Goal: Task Accomplishment & Management: Manage account settings

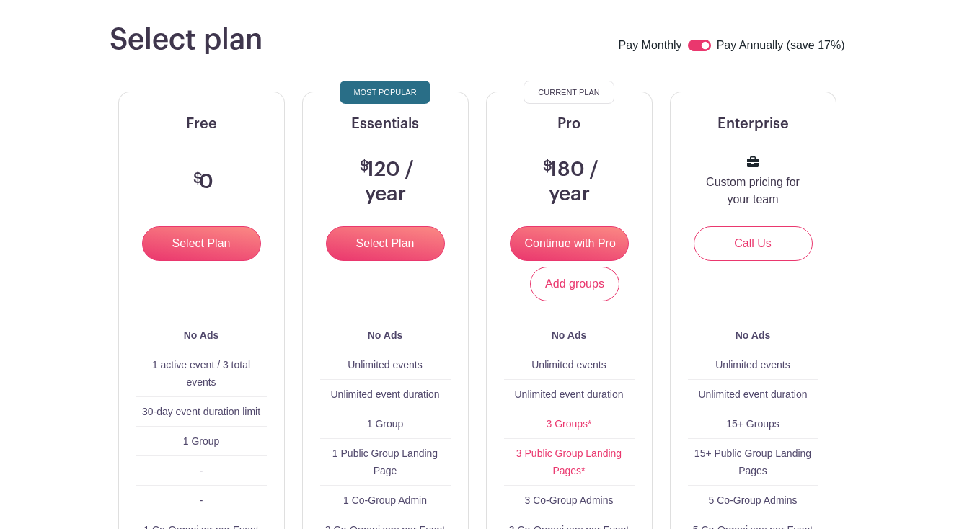
scroll to position [66, 0]
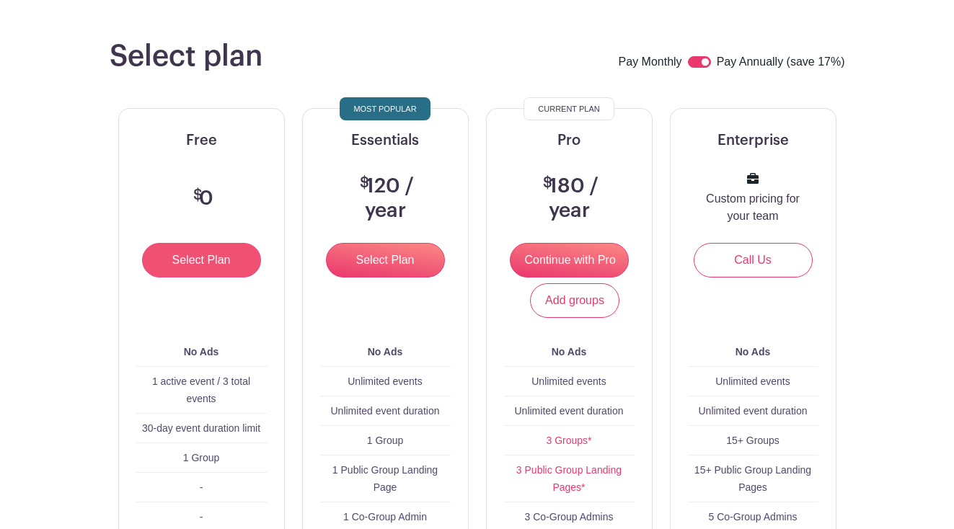
click at [226, 257] on input "Select Plan" at bounding box center [201, 260] width 119 height 35
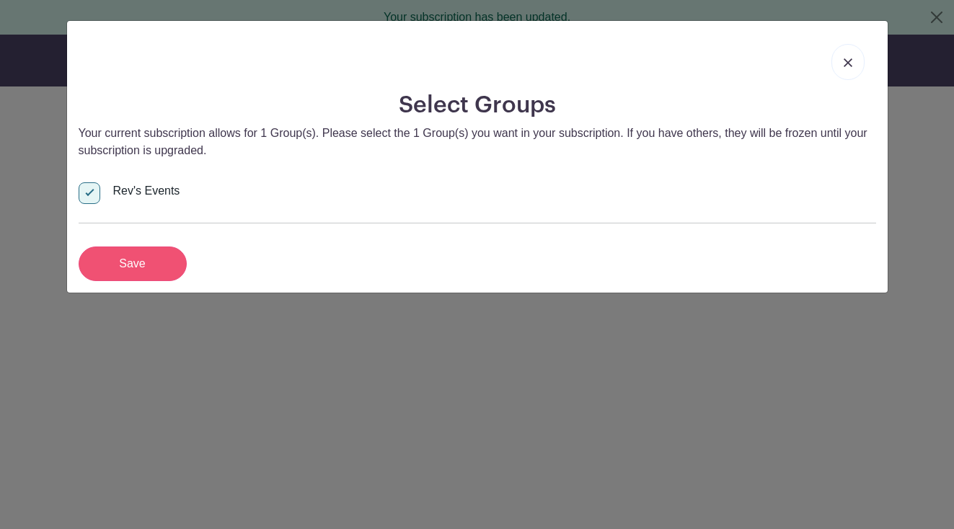
click at [147, 265] on input "Save" at bounding box center [133, 264] width 108 height 35
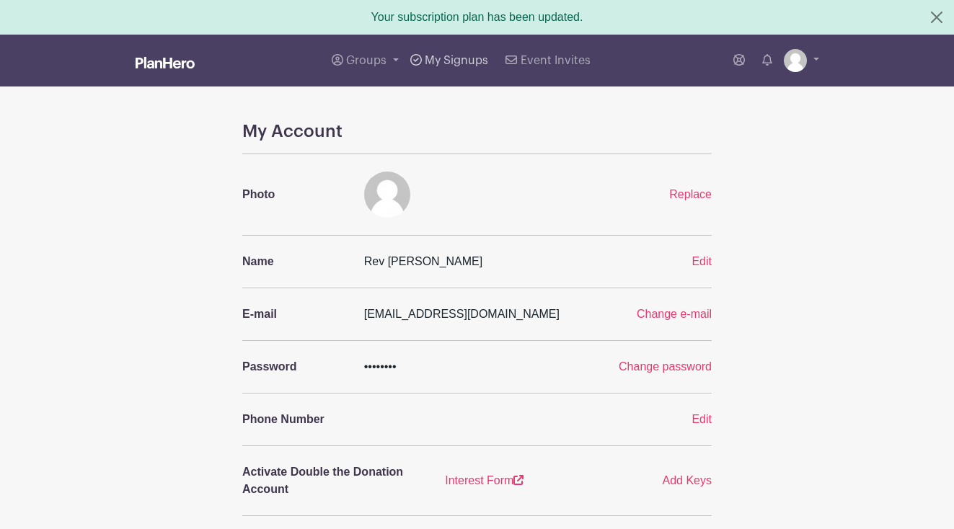
click at [460, 66] on span "My Signups" at bounding box center [456, 61] width 63 height 12
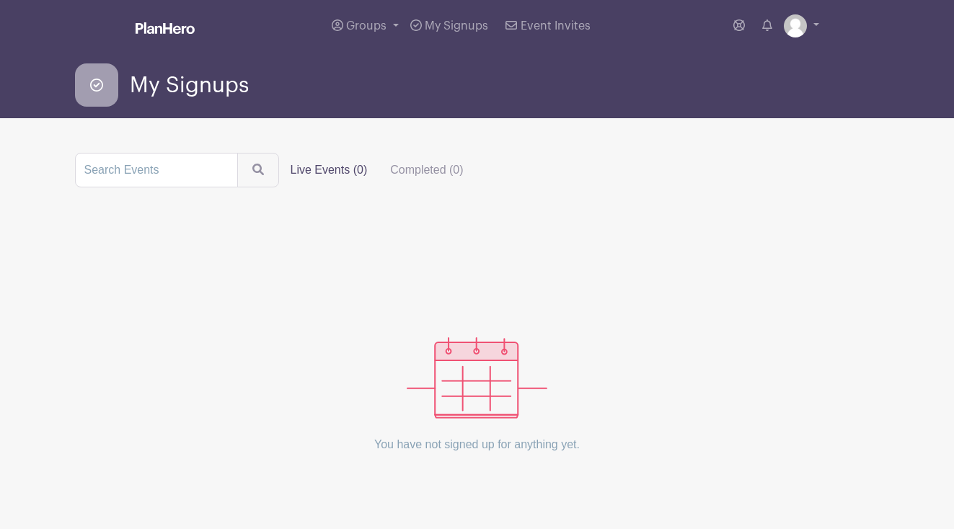
click at [174, 28] on img at bounding box center [165, 28] width 59 height 12
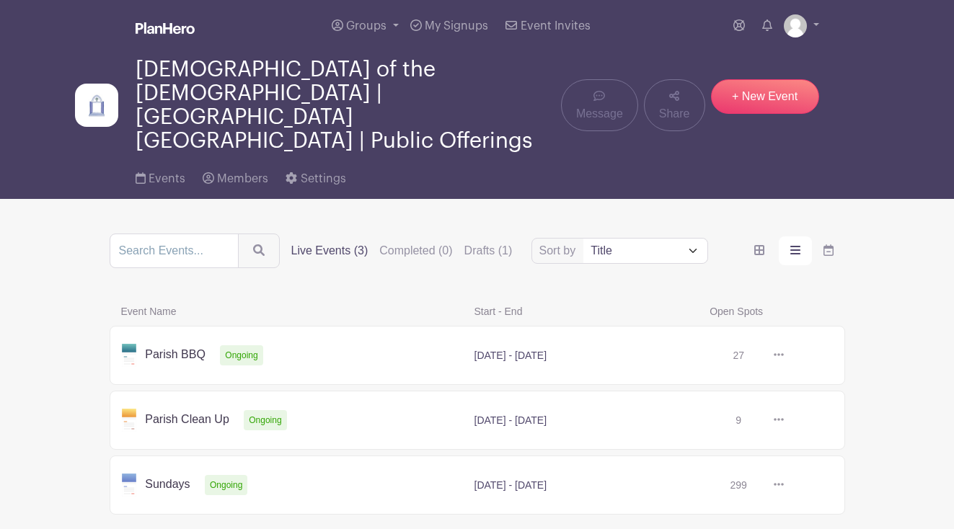
click at [784, 355] on link at bounding box center [784, 355] width 0 height 0
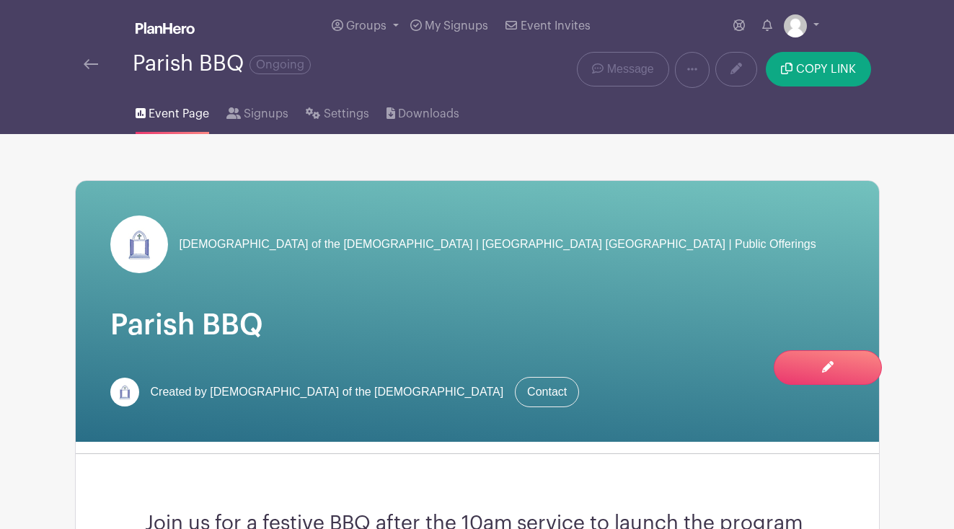
click at [88, 66] on img at bounding box center [91, 64] width 14 height 10
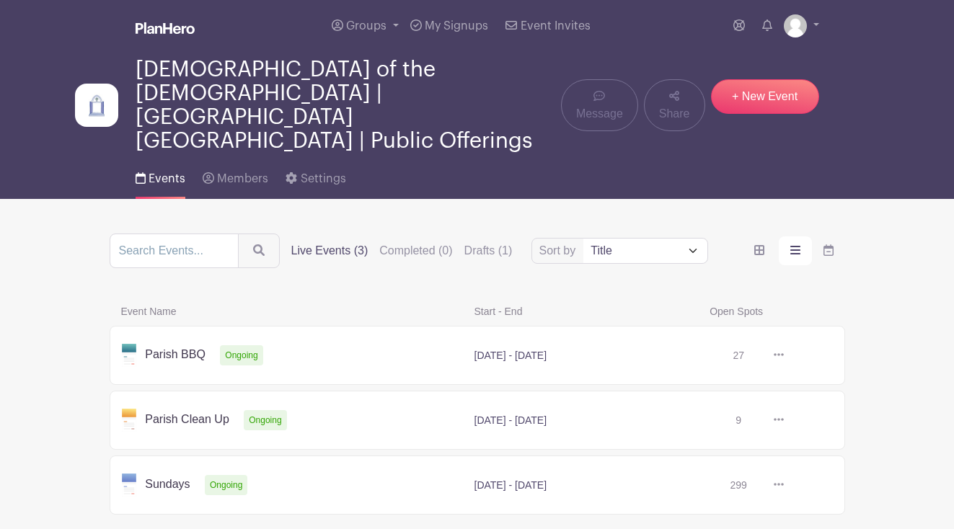
click at [784, 420] on link at bounding box center [784, 420] width 0 height 0
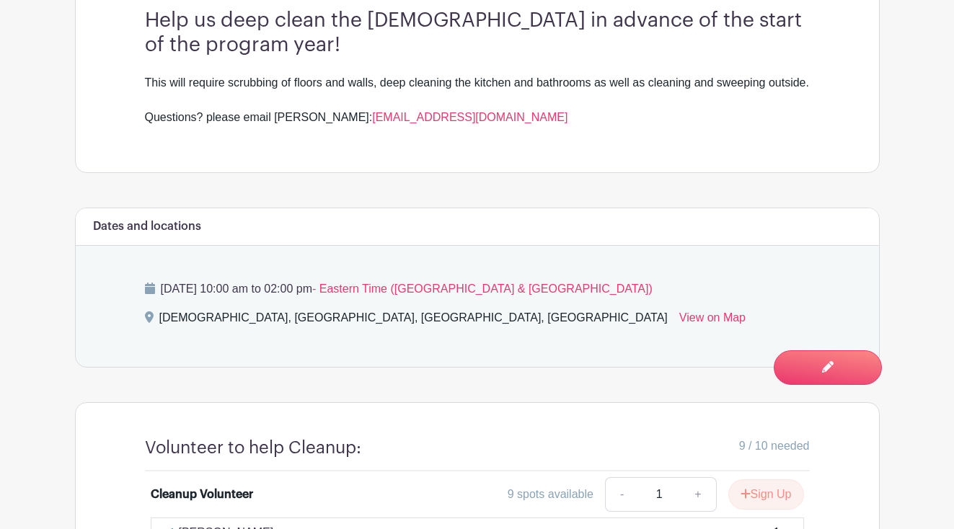
scroll to position [378, 0]
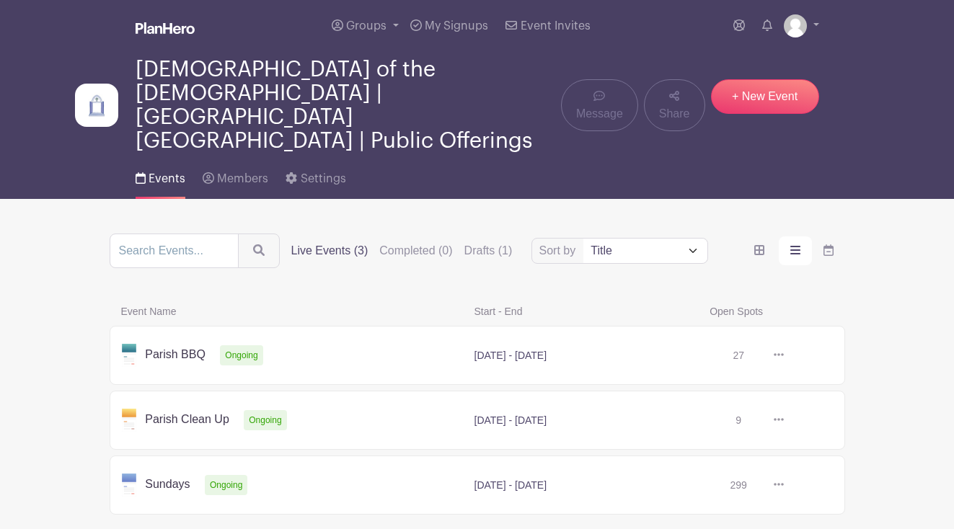
click at [784, 485] on link at bounding box center [784, 485] width 0 height 0
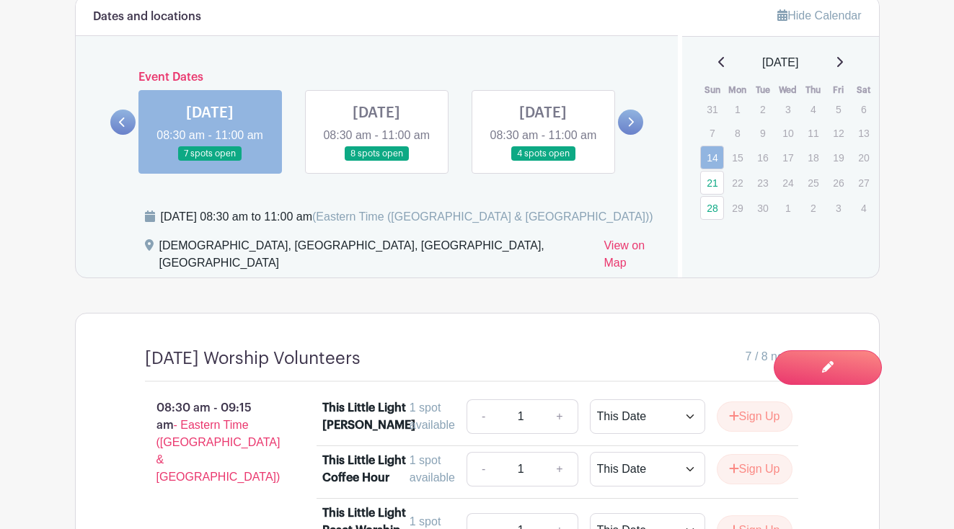
scroll to position [688, 0]
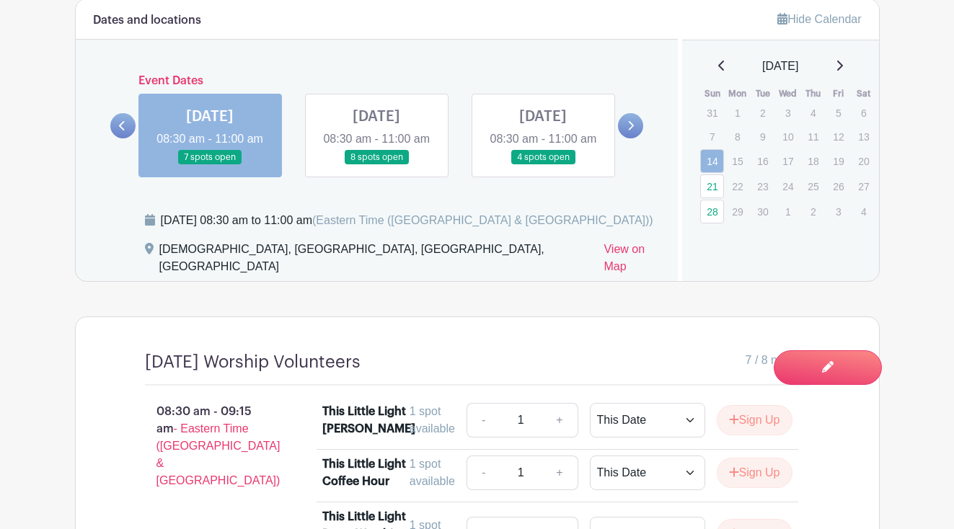
click at [543, 165] on link at bounding box center [543, 165] width 0 height 0
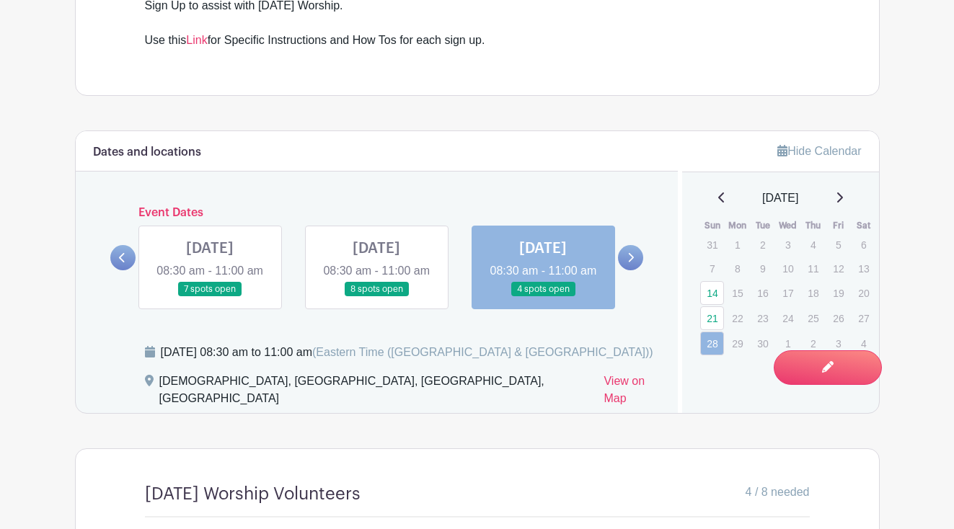
scroll to position [554, 0]
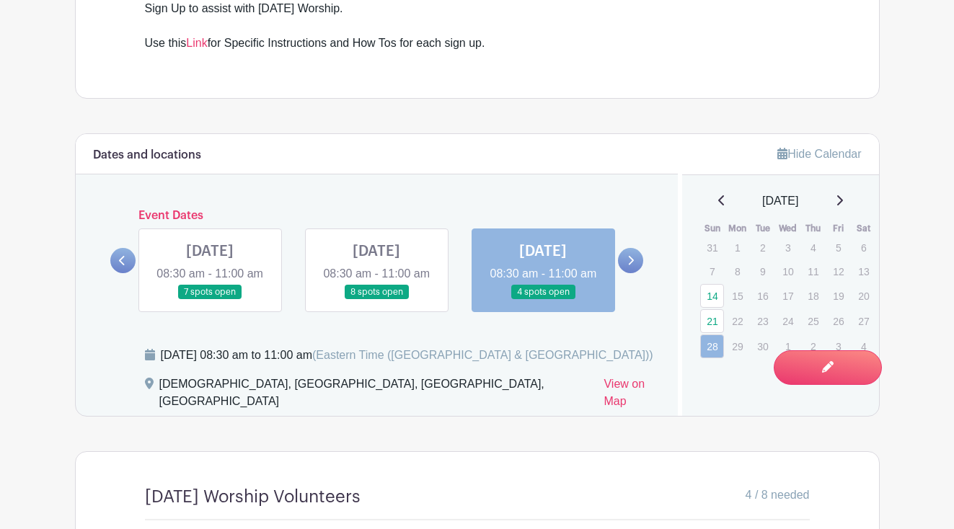
click at [636, 273] on link at bounding box center [630, 260] width 25 height 25
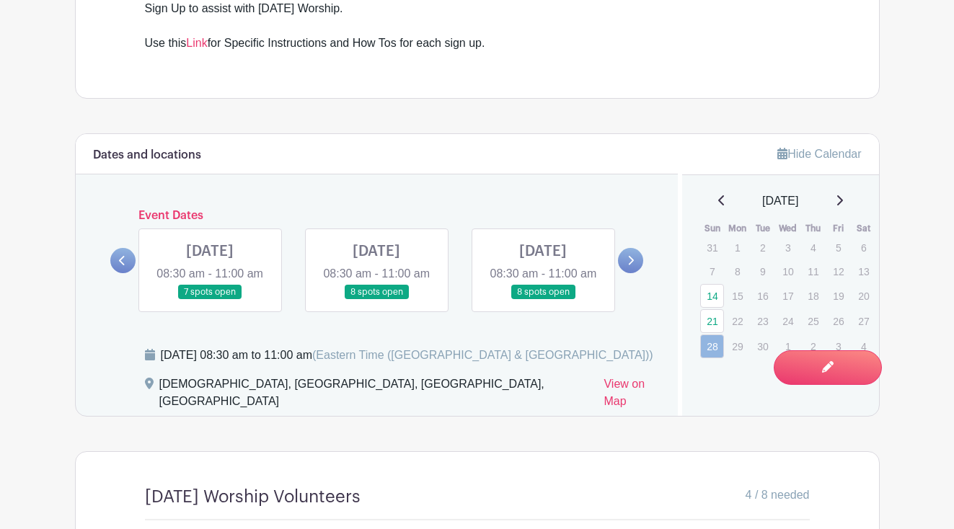
click at [210, 300] on link at bounding box center [210, 300] width 0 height 0
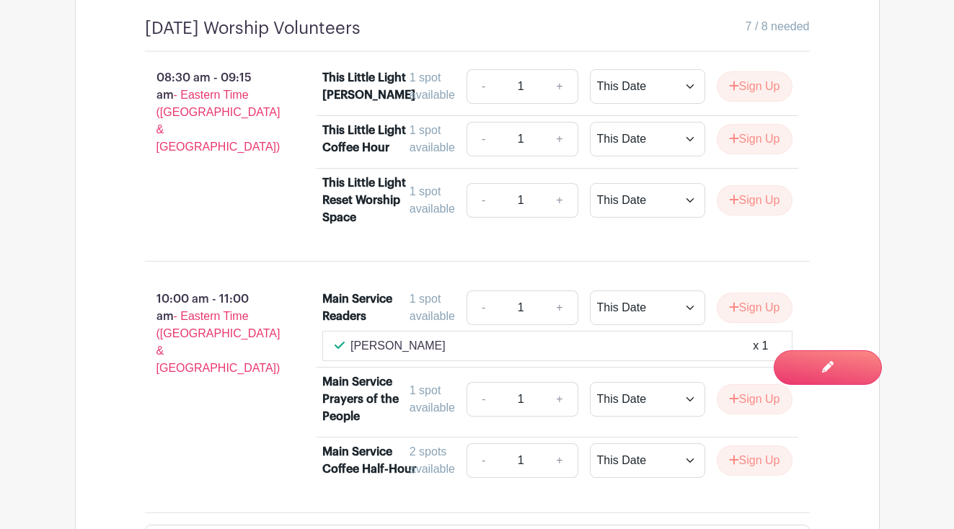
scroll to position [1026, 0]
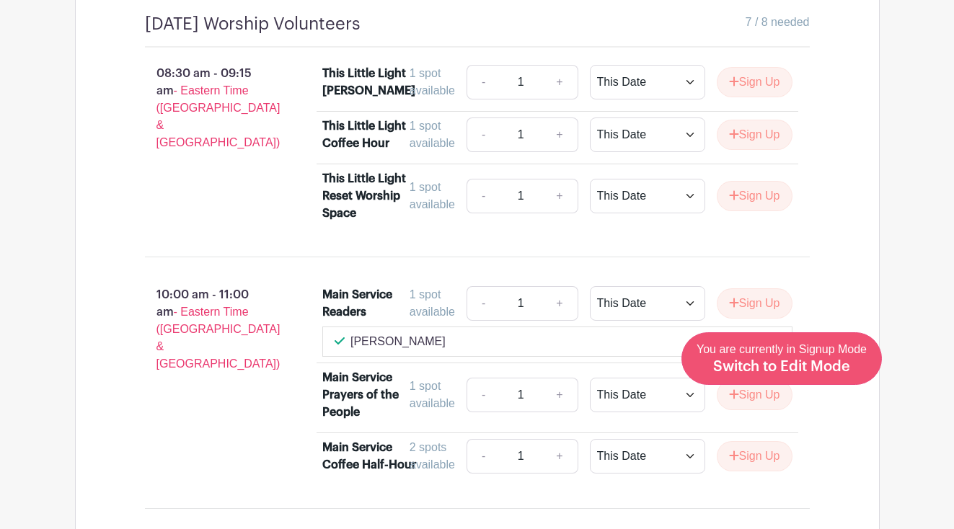
click at [822, 364] on span "Switch to Edit Mode" at bounding box center [781, 367] width 137 height 14
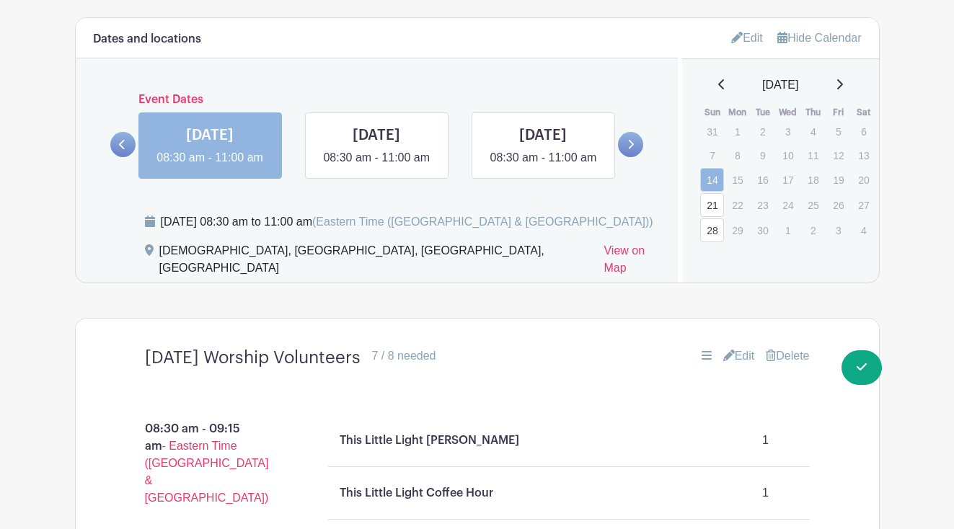
scroll to position [701, 0]
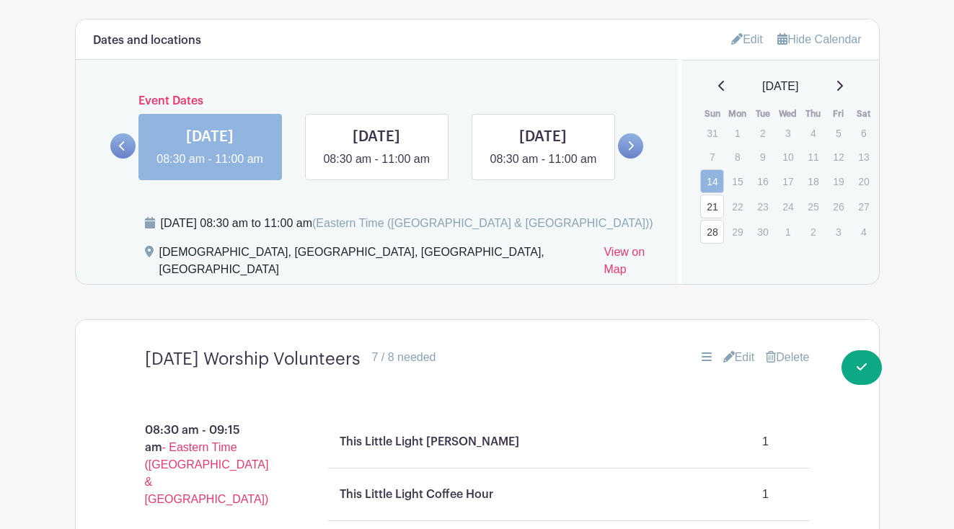
click at [631, 151] on icon at bounding box center [632, 145] width 6 height 9
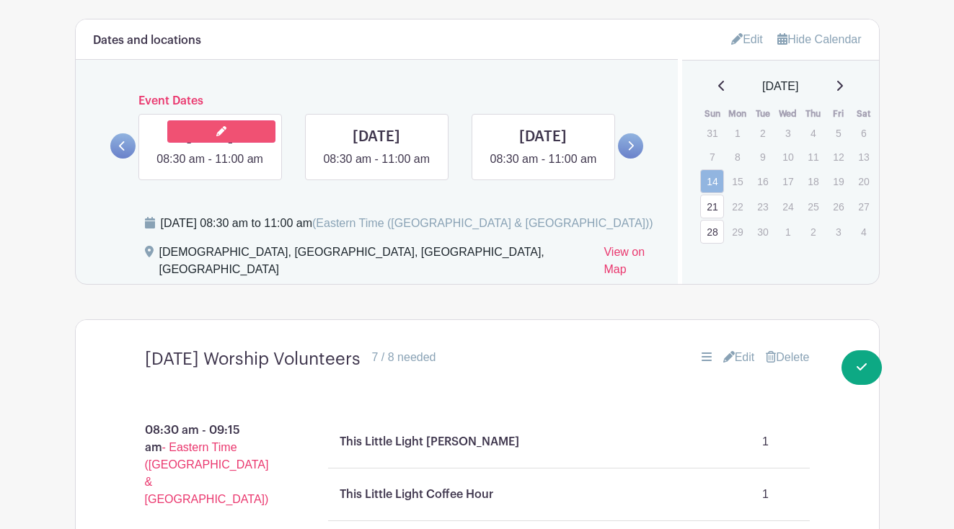
click at [247, 136] on link at bounding box center [221, 131] width 108 height 22
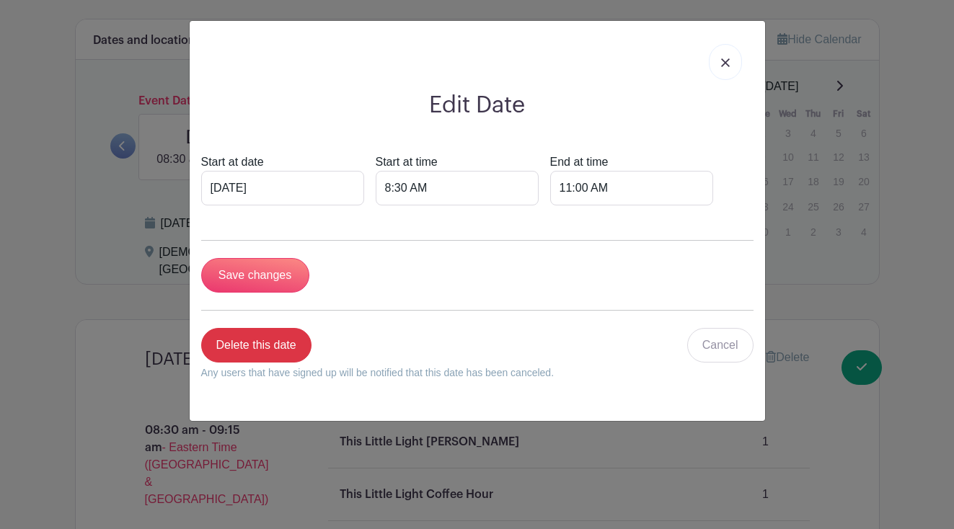
click at [727, 61] on img at bounding box center [725, 62] width 9 height 9
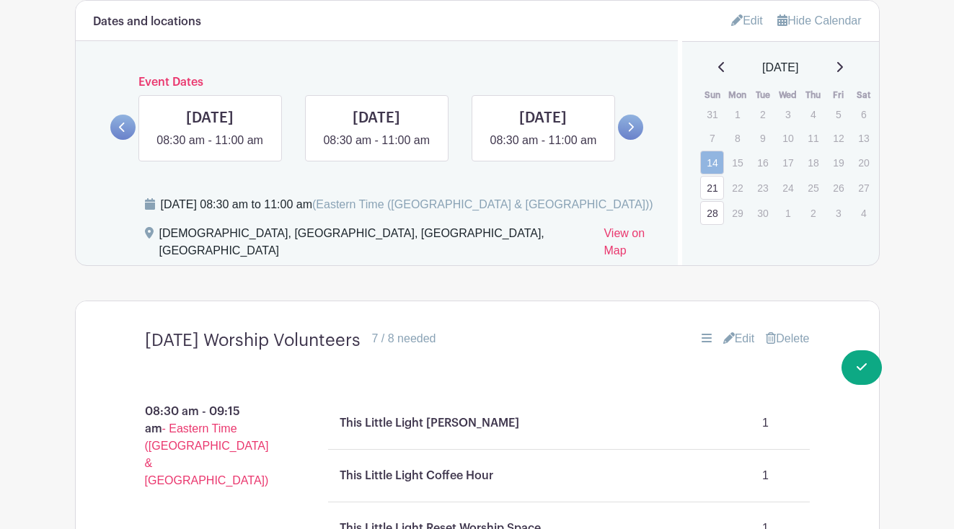
scroll to position [725, 0]
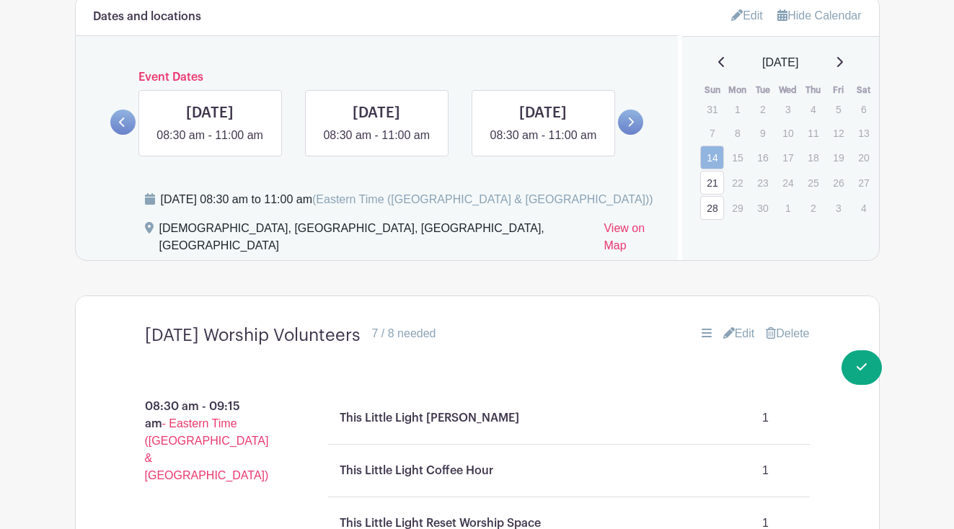
click at [843, 67] on icon at bounding box center [838, 62] width 7 height 12
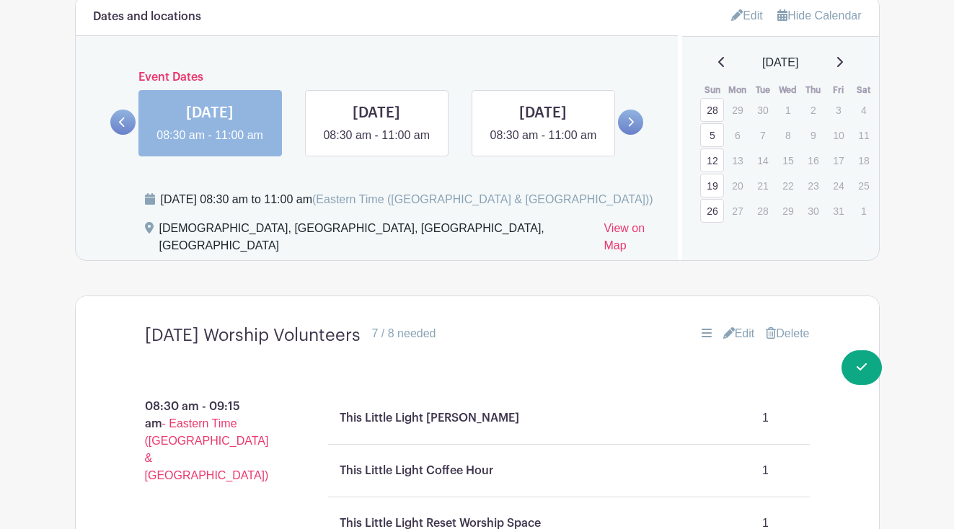
click at [716, 139] on link "5" at bounding box center [712, 135] width 24 height 24
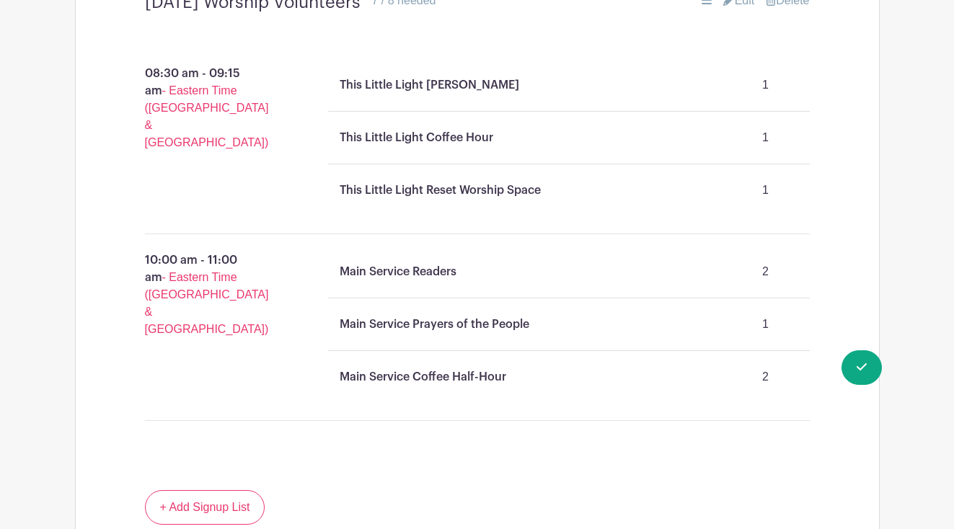
scroll to position [1053, 0]
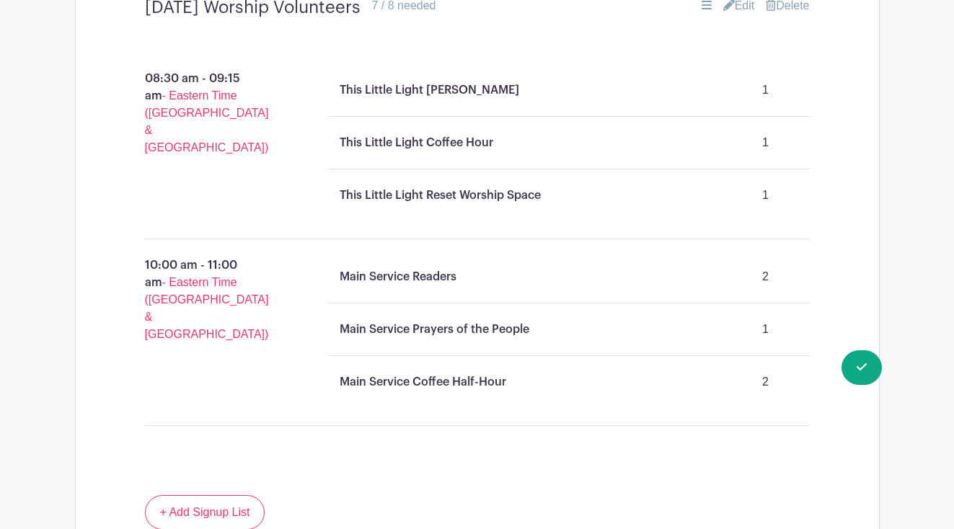
click at [416, 270] on div "Main Service Readers 2" at bounding box center [569, 277] width 470 height 40
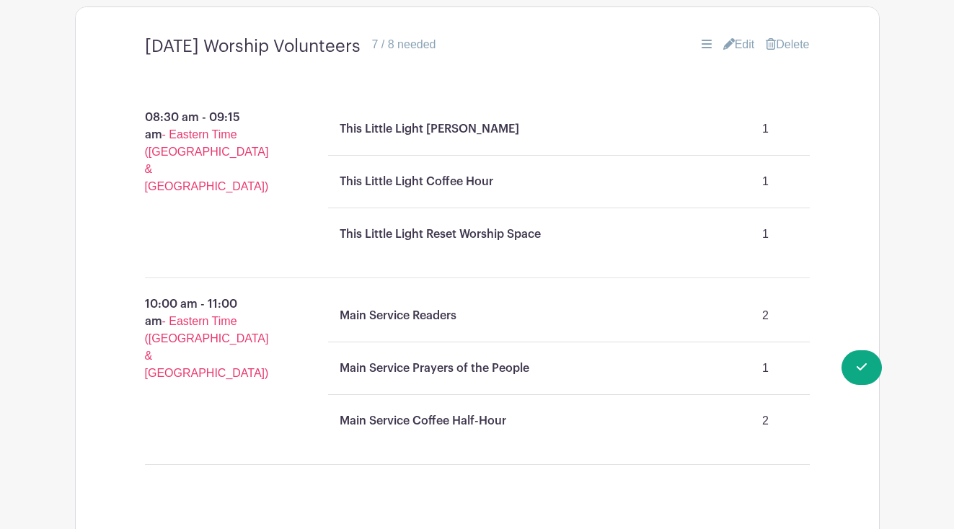
scroll to position [1011, 0]
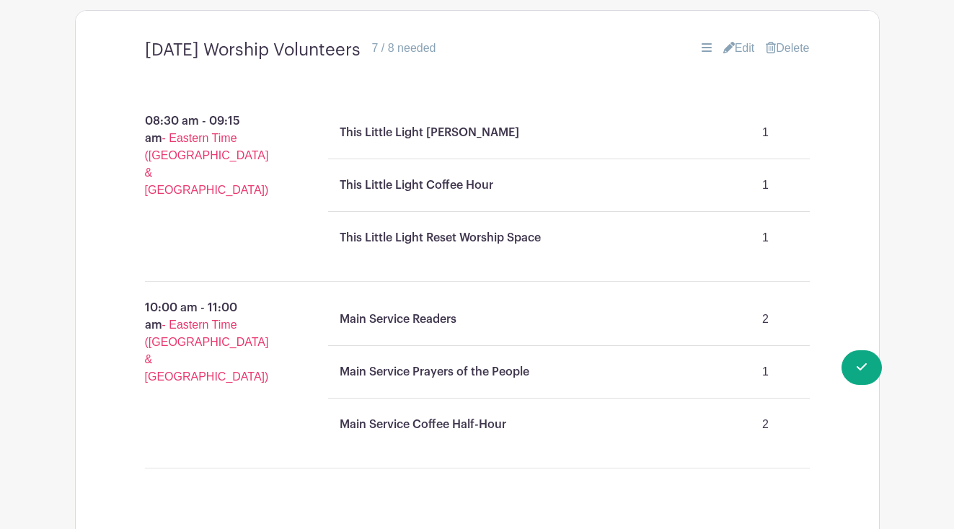
click at [737, 54] on link "Edit" at bounding box center [739, 48] width 32 height 17
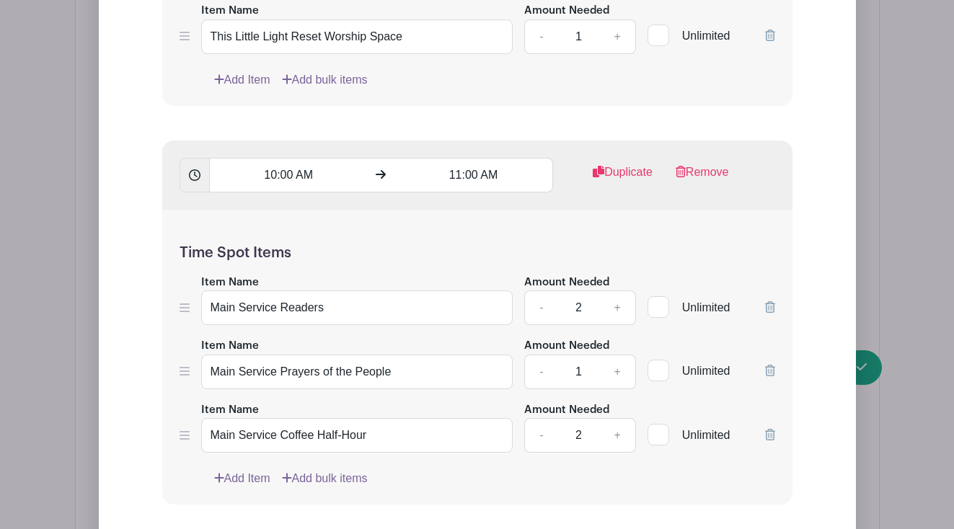
scroll to position [1602, 0]
click at [539, 314] on link "-" at bounding box center [540, 307] width 33 height 35
type input "1"
click at [539, 314] on link "-" at bounding box center [540, 307] width 33 height 35
click at [768, 312] on icon at bounding box center [770, 307] width 10 height 12
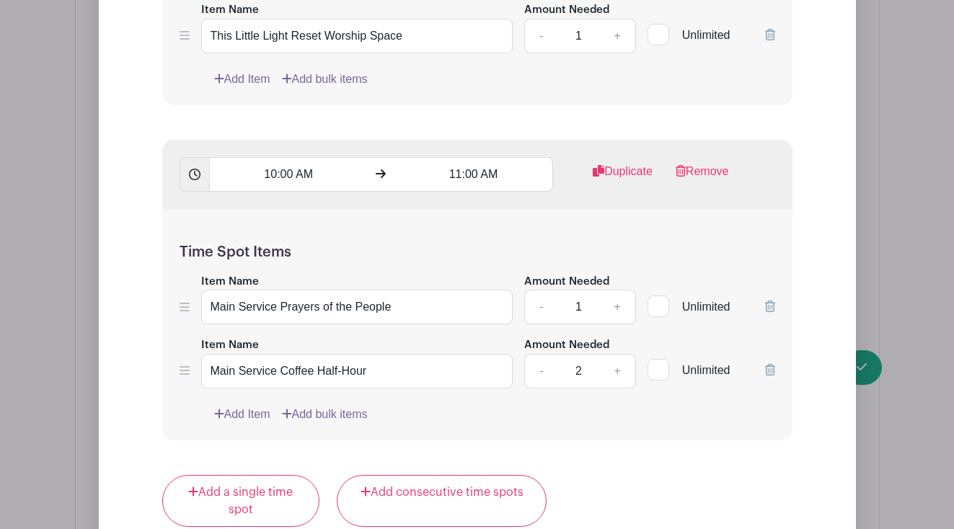
click at [771, 311] on icon at bounding box center [770, 307] width 10 height 12
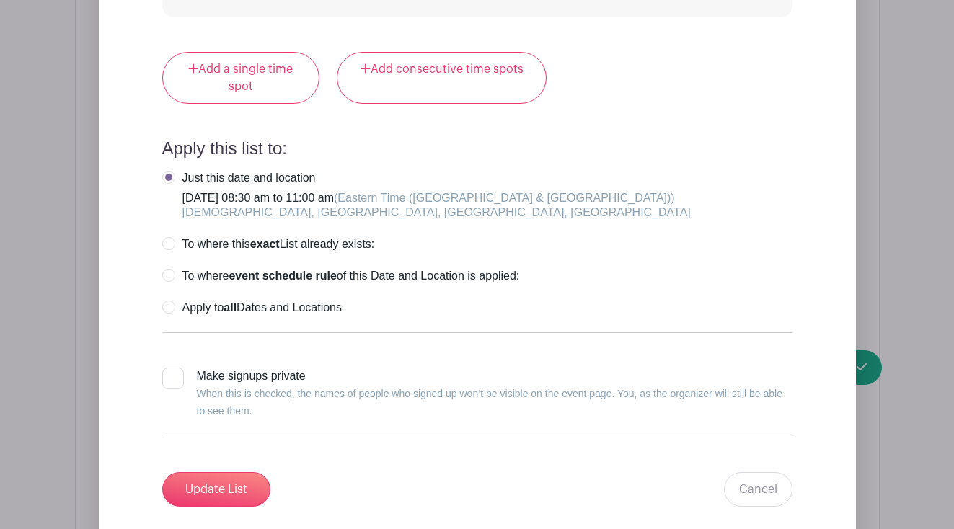
scroll to position [1964, 0]
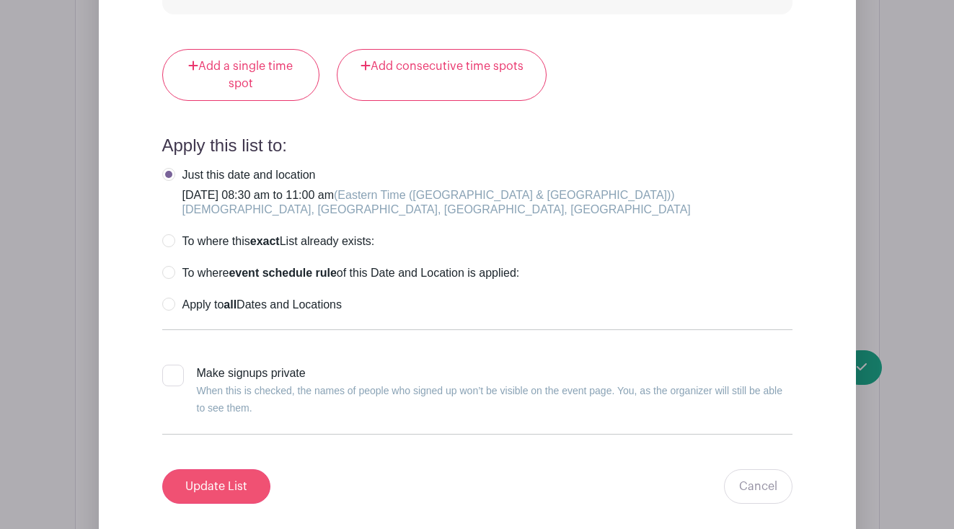
click at [234, 489] on input "Update List" at bounding box center [216, 486] width 108 height 35
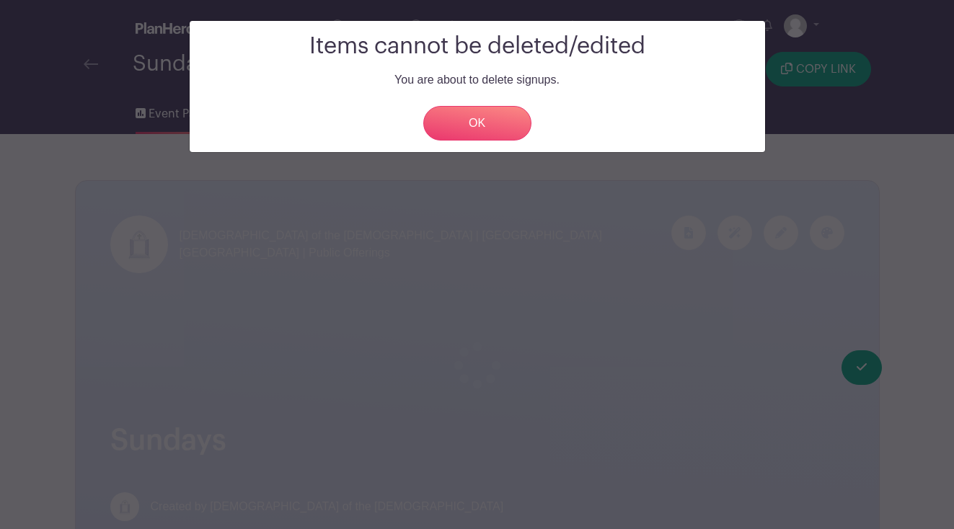
scroll to position [0, 0]
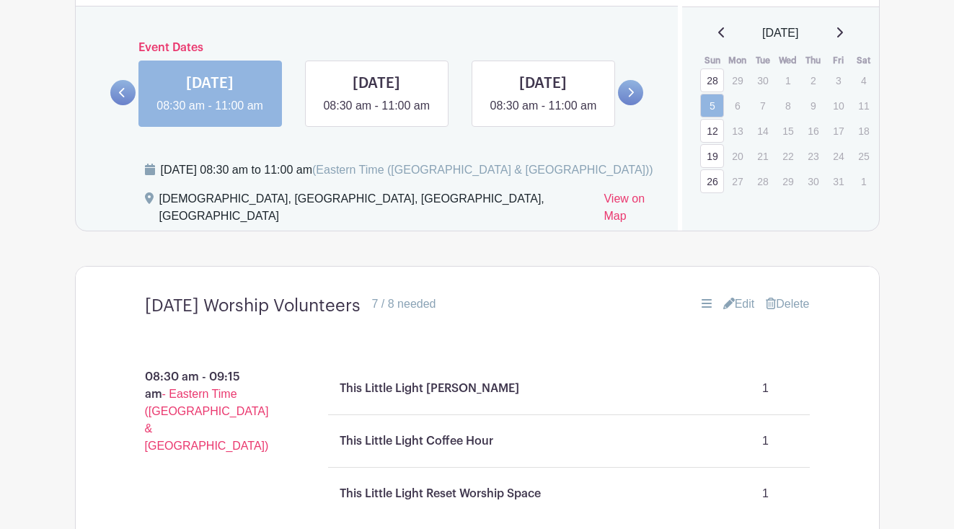
scroll to position [738, 0]
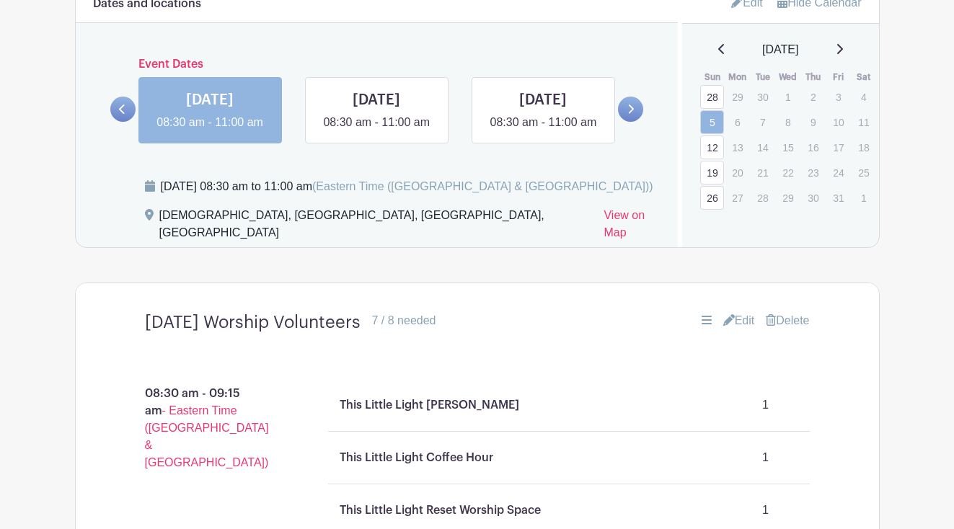
click at [740, 329] on link "Edit" at bounding box center [739, 320] width 32 height 17
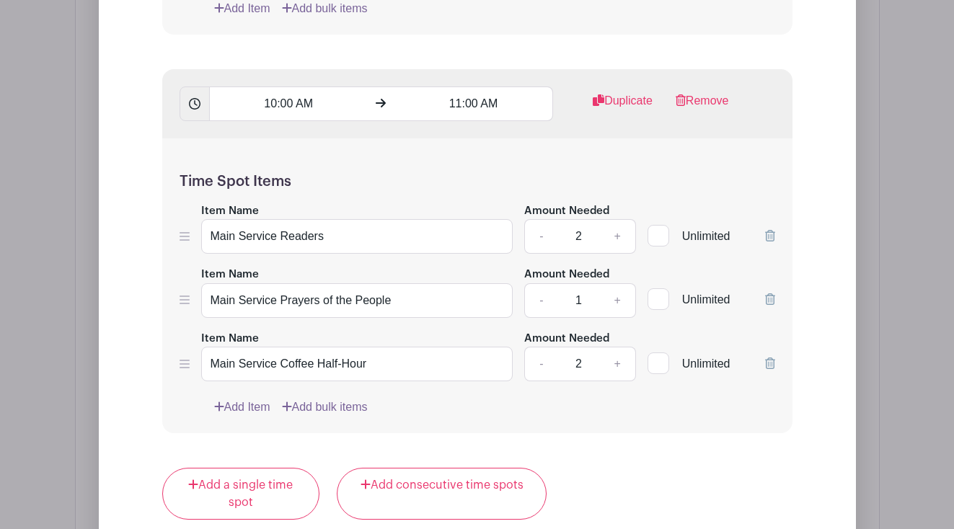
scroll to position [1674, 0]
click at [770, 241] on icon at bounding box center [770, 235] width 10 height 12
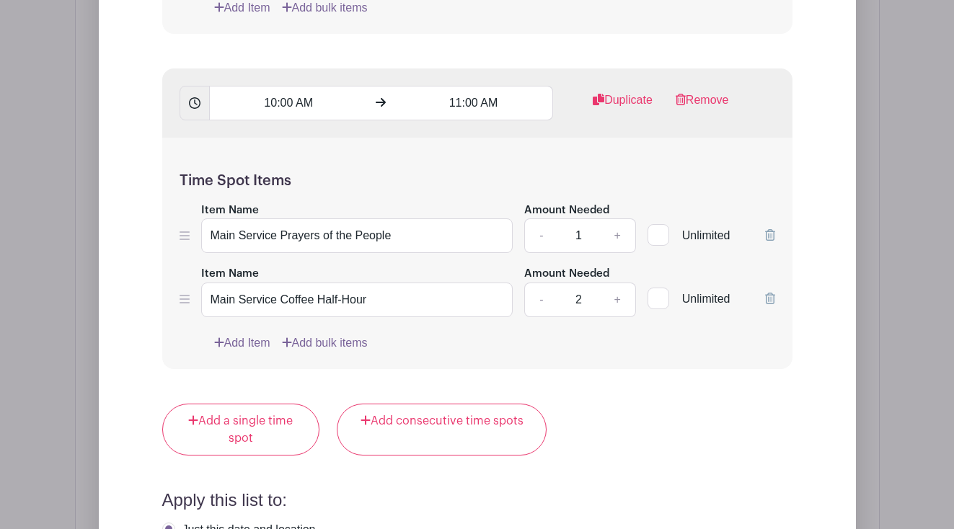
click at [770, 241] on icon at bounding box center [770, 235] width 10 height 12
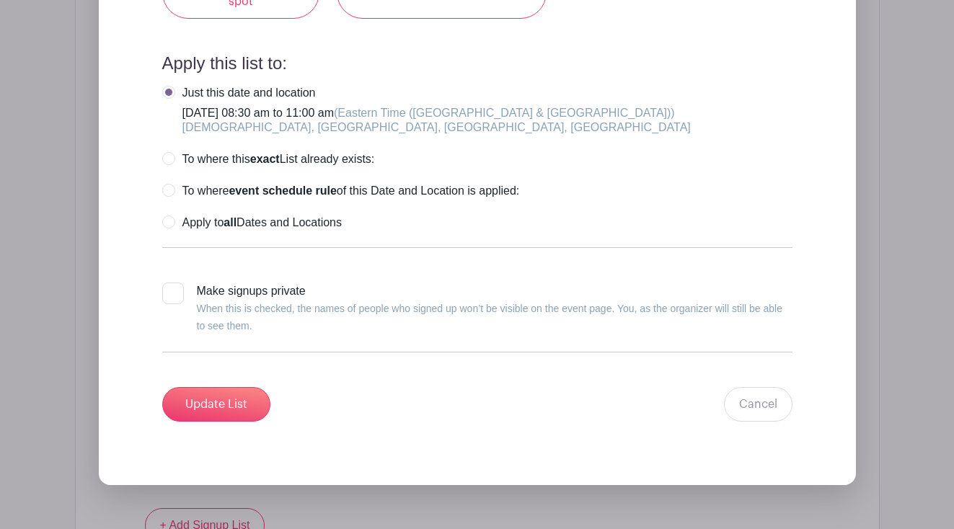
scroll to position [2048, 0]
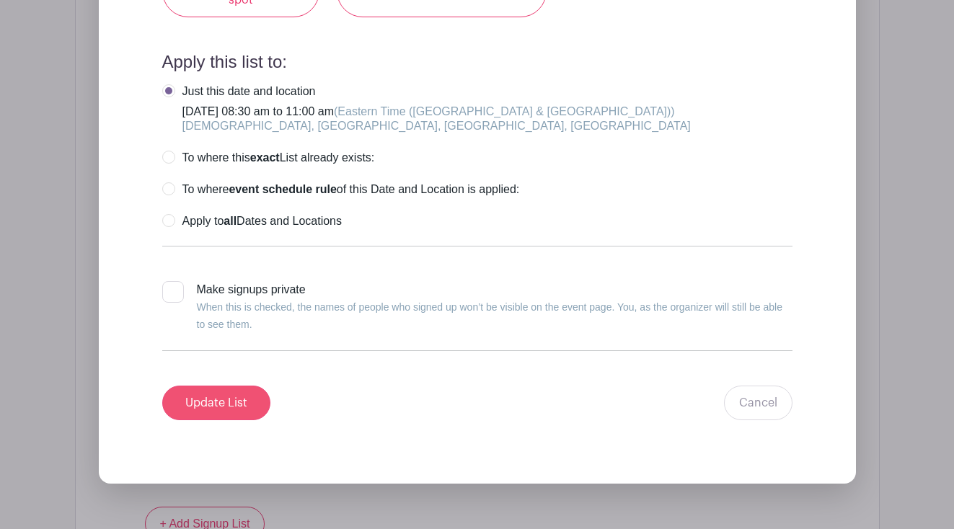
click at [223, 409] on input "Update List" at bounding box center [216, 403] width 108 height 35
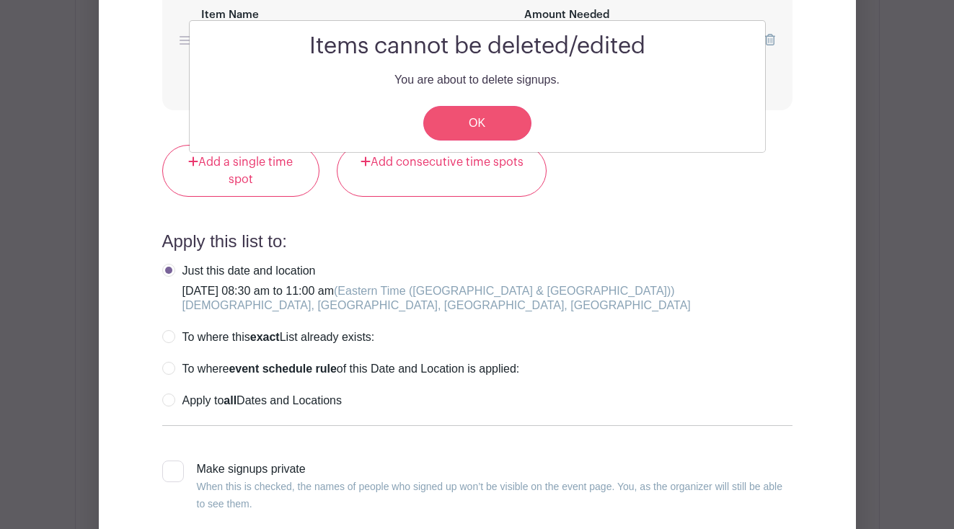
click at [500, 128] on link "OK" at bounding box center [477, 123] width 108 height 35
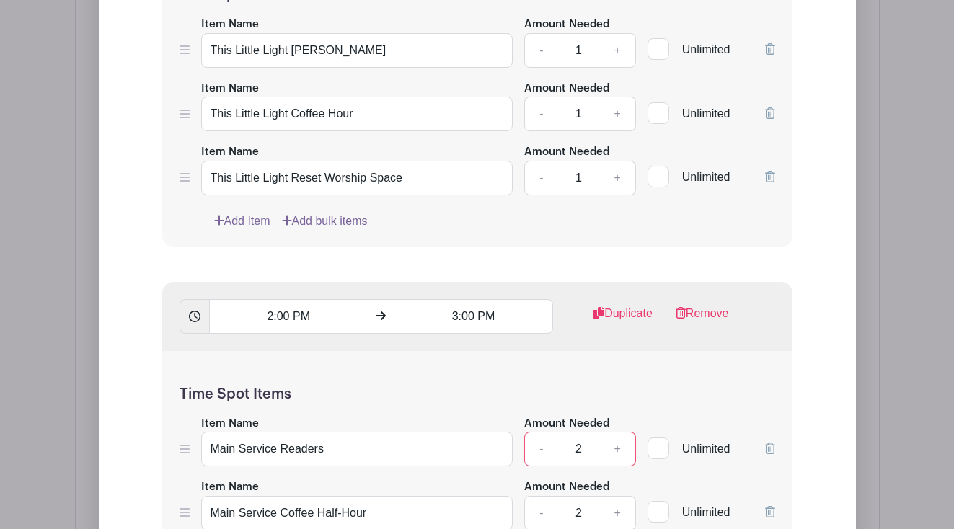
scroll to position [1614, 0]
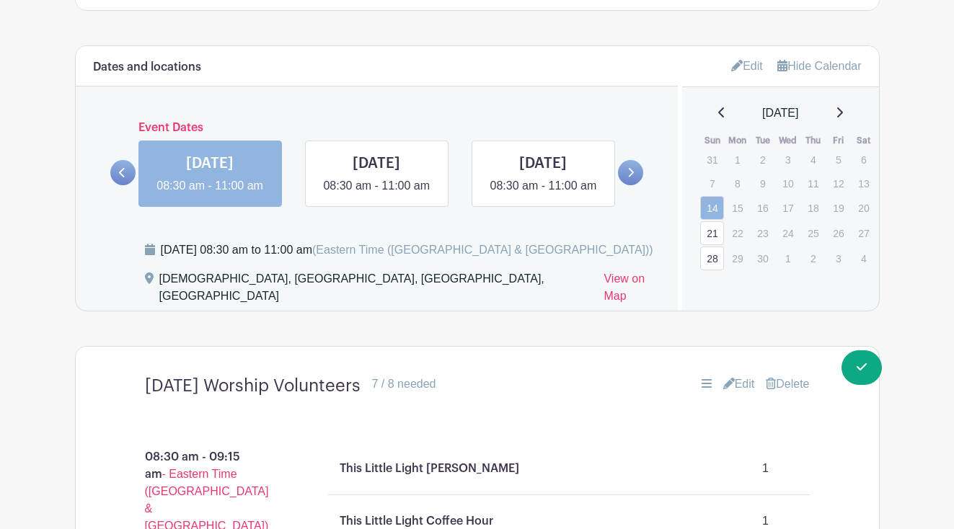
scroll to position [714, 0]
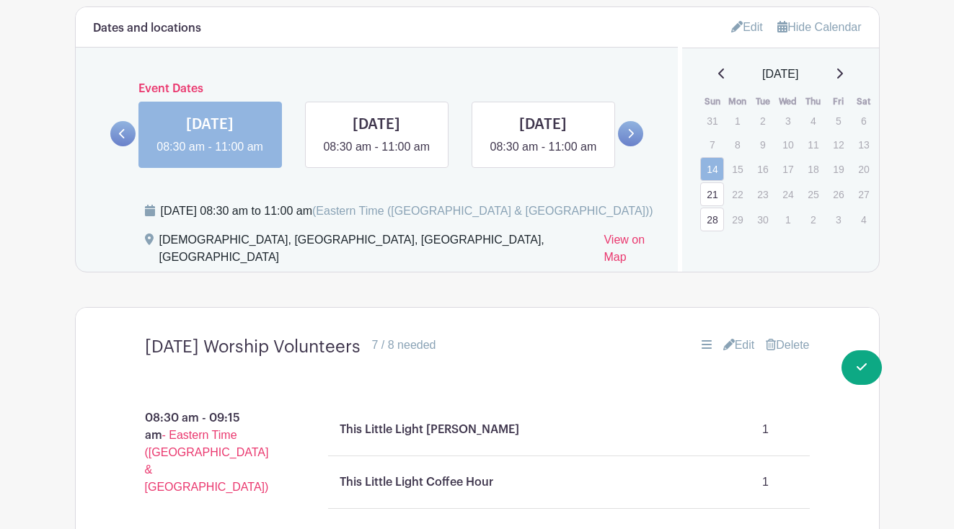
click at [843, 72] on icon at bounding box center [840, 73] width 6 height 10
click at [714, 148] on link "5" at bounding box center [712, 147] width 24 height 24
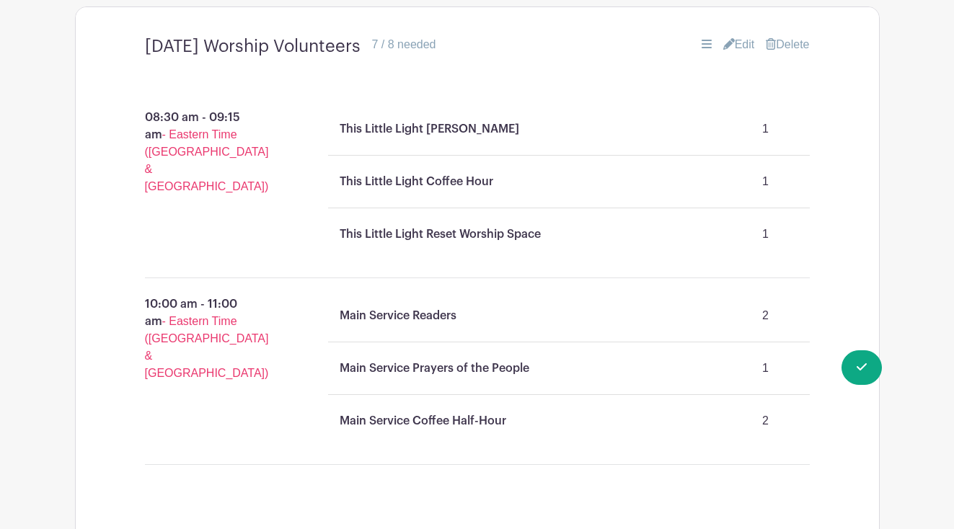
scroll to position [1019, 0]
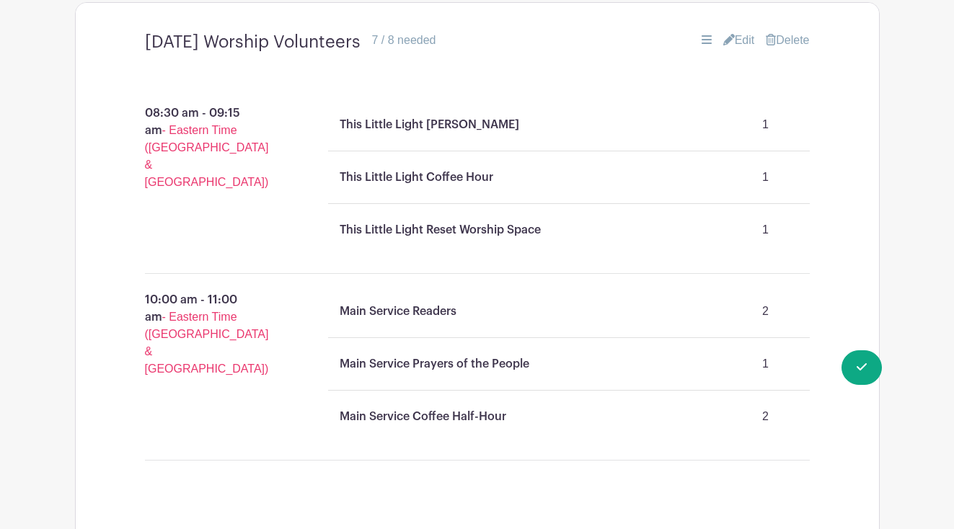
click at [701, 44] on icon at bounding box center [706, 39] width 10 height 9
click at [731, 48] on link "Edit" at bounding box center [739, 40] width 32 height 17
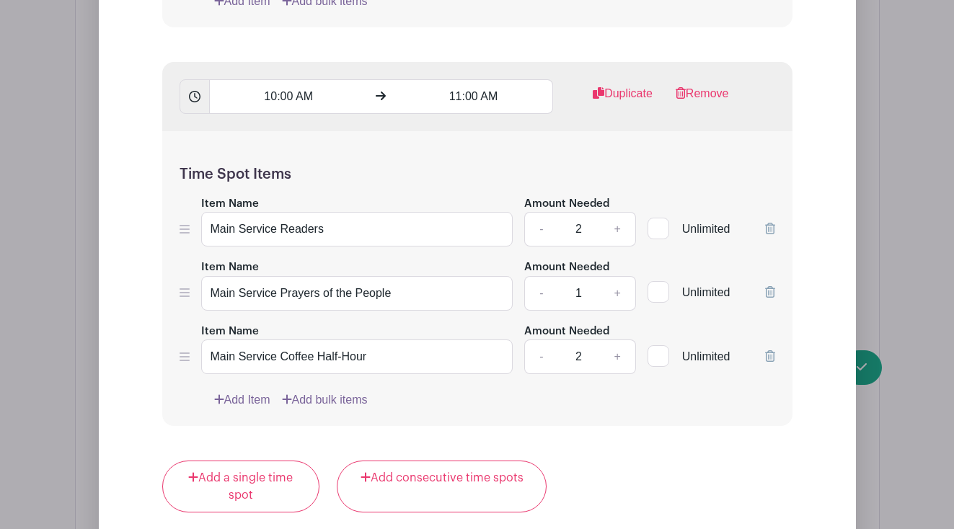
scroll to position [1686, 0]
